Goal: Transaction & Acquisition: Purchase product/service

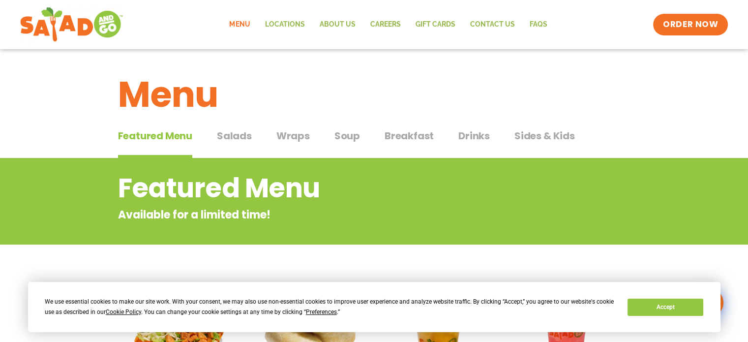
click at [417, 129] on span "Breakfast" at bounding box center [409, 135] width 49 height 15
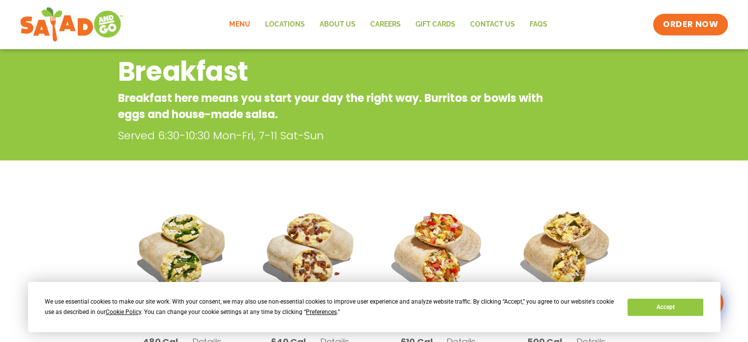
scroll to position [118, 0]
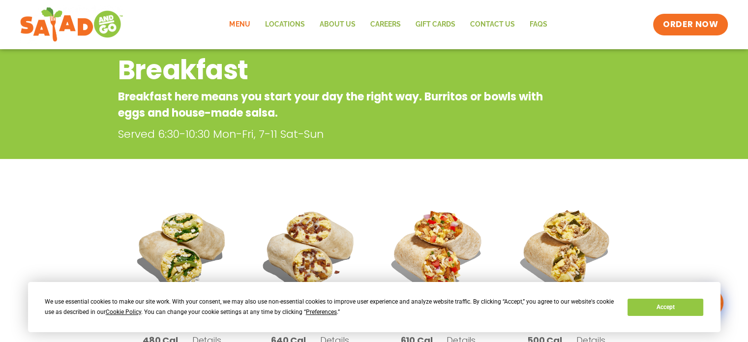
click at [411, 161] on section "Breakfast Breakfast here means you start your day the right way. Burritos or bo…" at bounding box center [374, 331] width 748 height 582
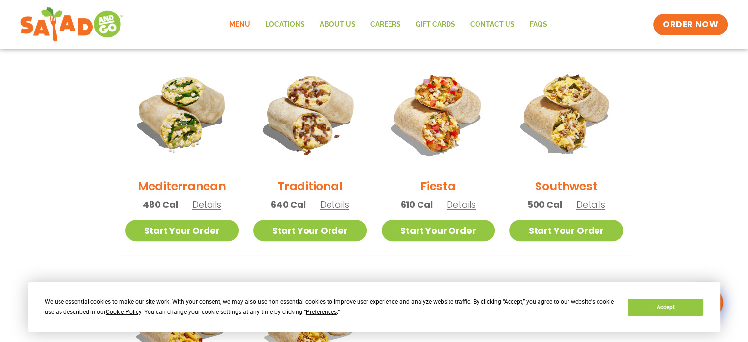
scroll to position [253, 0]
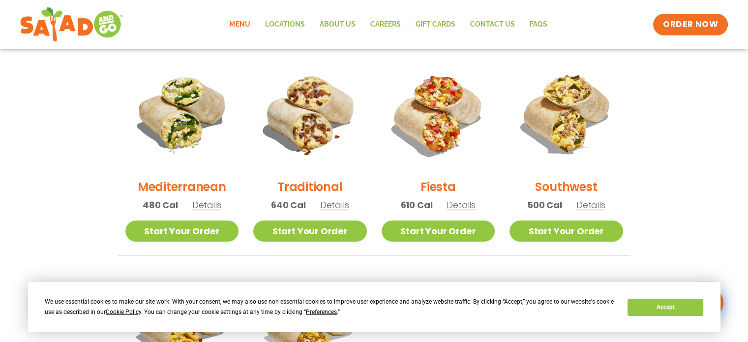
click at [310, 188] on h2 "Traditional" at bounding box center [309, 186] width 65 height 17
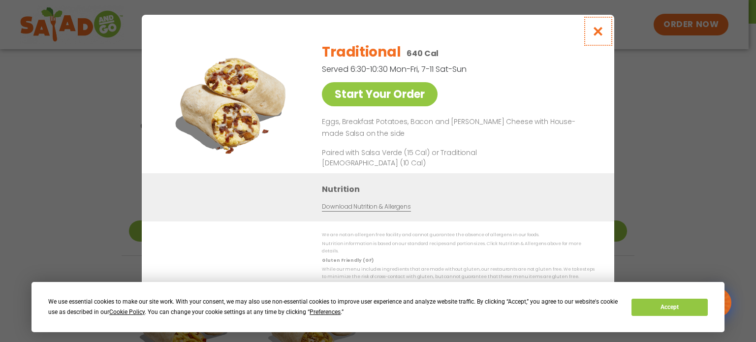
click at [594, 33] on icon "Close modal" at bounding box center [598, 31] width 12 height 10
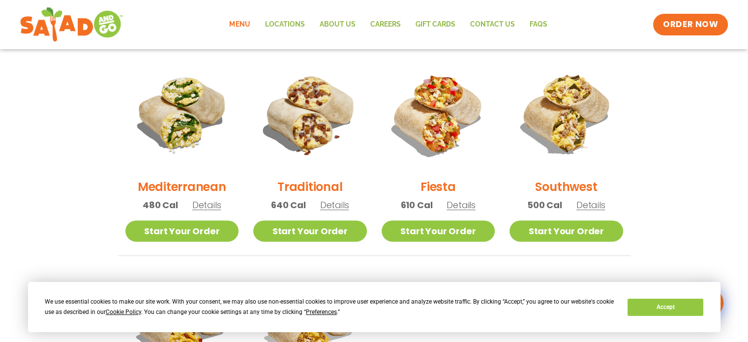
click at [429, 181] on h2 "Fiesta" at bounding box center [438, 186] width 35 height 17
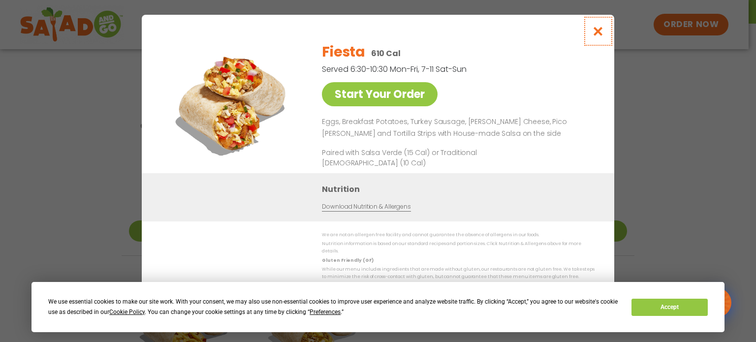
click at [598, 30] on icon "Close modal" at bounding box center [598, 31] width 12 height 10
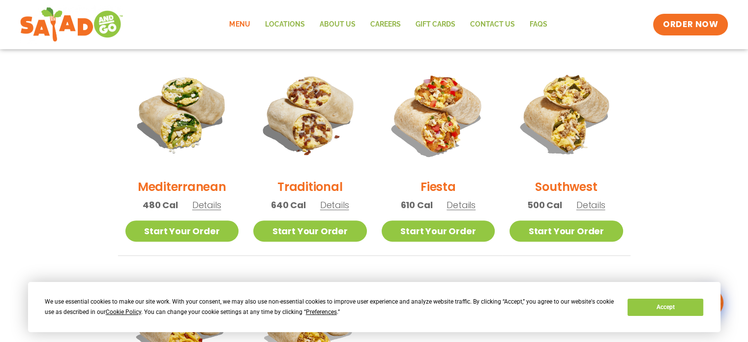
click at [543, 184] on h2 "Southwest" at bounding box center [566, 186] width 62 height 17
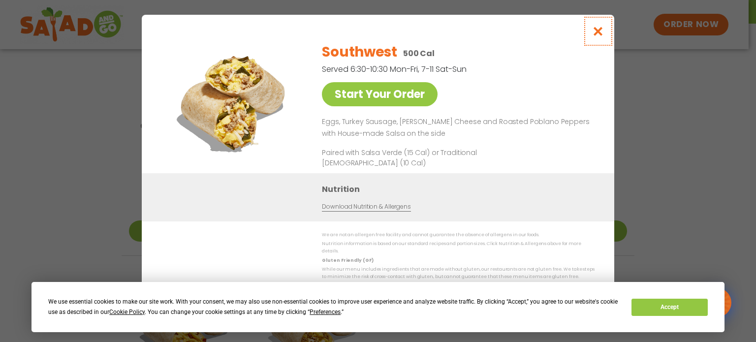
click at [600, 34] on icon "Close modal" at bounding box center [598, 31] width 12 height 10
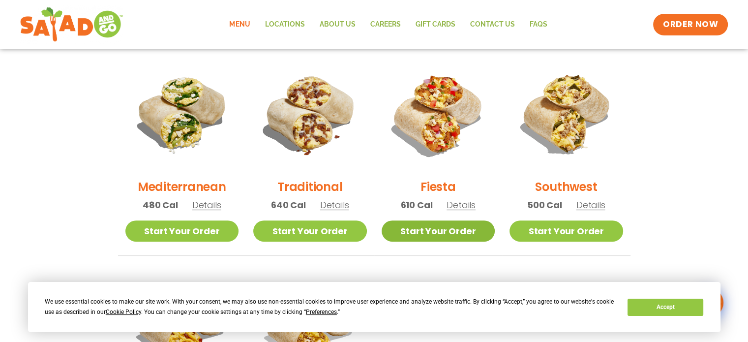
click at [444, 234] on link "Start Your Order" at bounding box center [439, 230] width 114 height 21
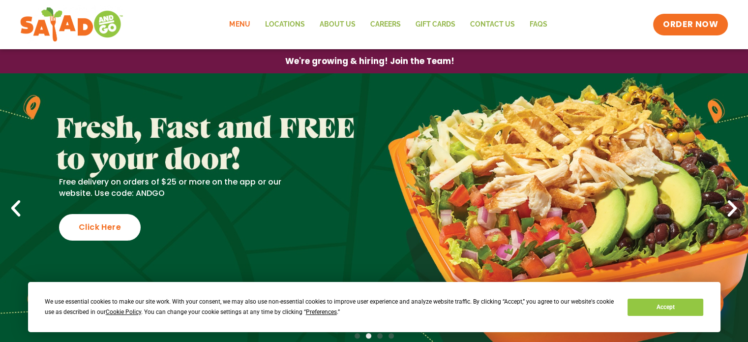
click at [246, 24] on link "Menu" at bounding box center [239, 24] width 35 height 23
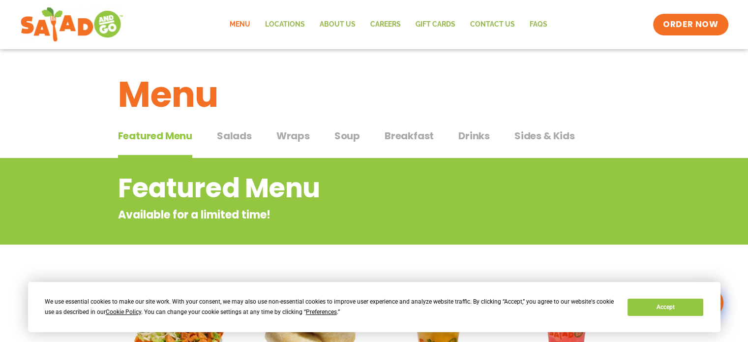
drag, startPoint x: 613, startPoint y: 0, endPoint x: 665, endPoint y: 95, distance: 108.1
click at [661, 102] on div "Menu" at bounding box center [374, 87] width 748 height 76
drag, startPoint x: 663, startPoint y: 83, endPoint x: 653, endPoint y: 1, distance: 82.3
click at [663, 82] on div "Menu" at bounding box center [374, 87] width 748 height 76
